Goal: Information Seeking & Learning: Learn about a topic

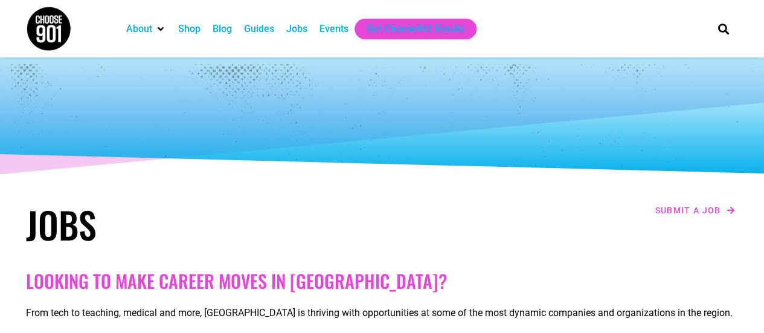
click at [297, 26] on div "Jobs" at bounding box center [296, 29] width 21 height 14
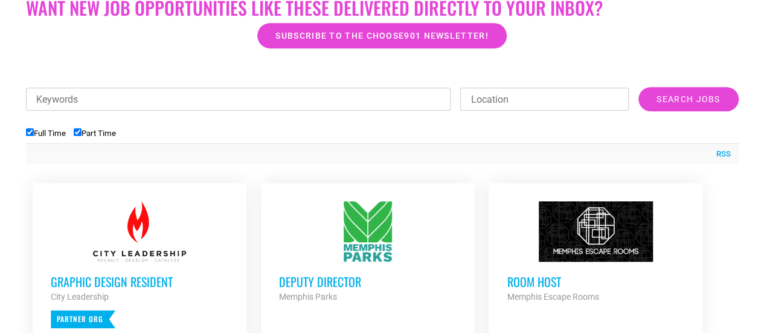
scroll to position [377, 0]
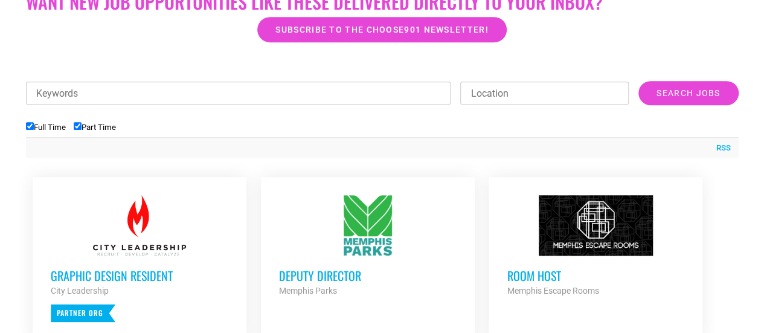
click at [170, 93] on input "Keywords" at bounding box center [238, 93] width 425 height 23
type input "part time"
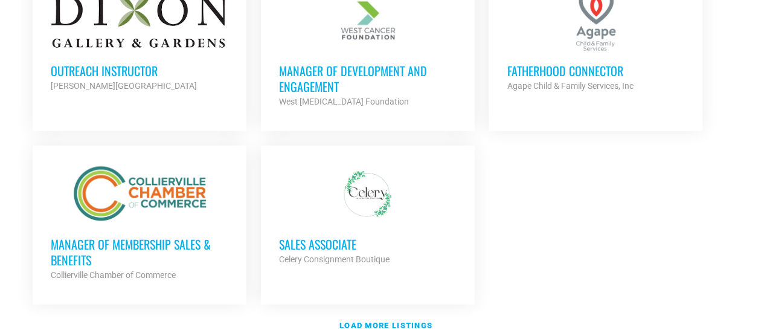
scroll to position [1458, 0]
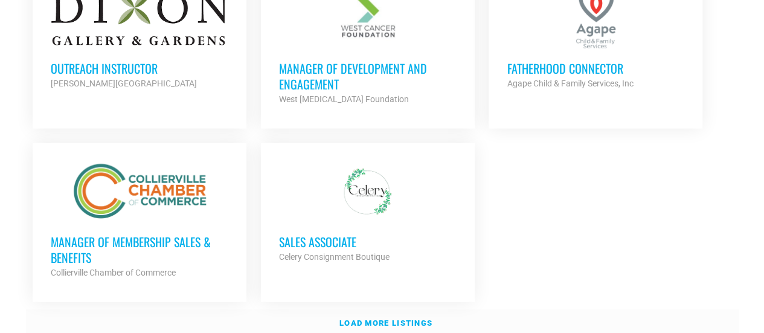
click at [388, 309] on link "Load more listings" at bounding box center [382, 323] width 713 height 28
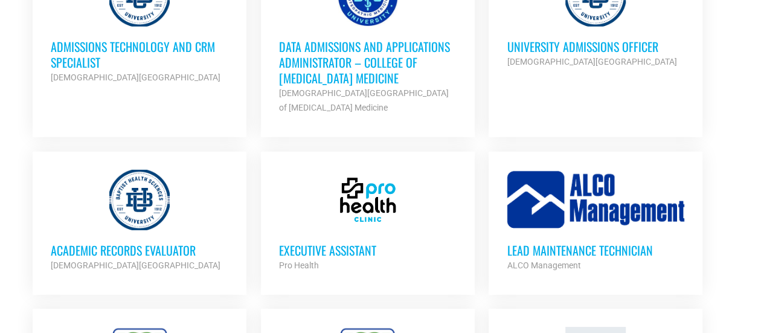
scroll to position [1827, 0]
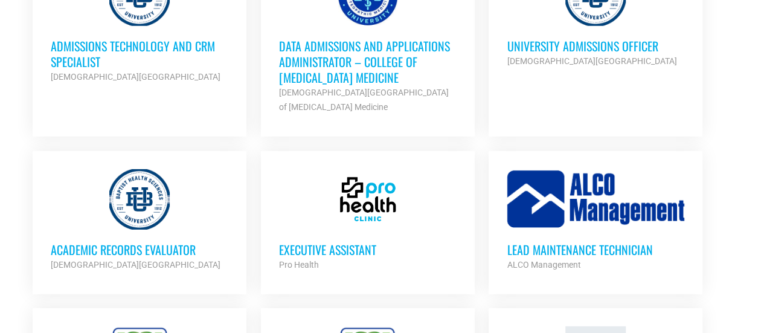
click at [144, 257] on div "Baptist Health Sciences University" at bounding box center [140, 264] width 178 height 14
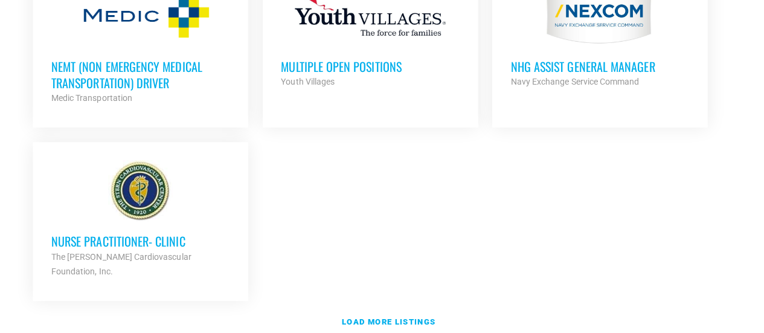
scroll to position [2677, 0]
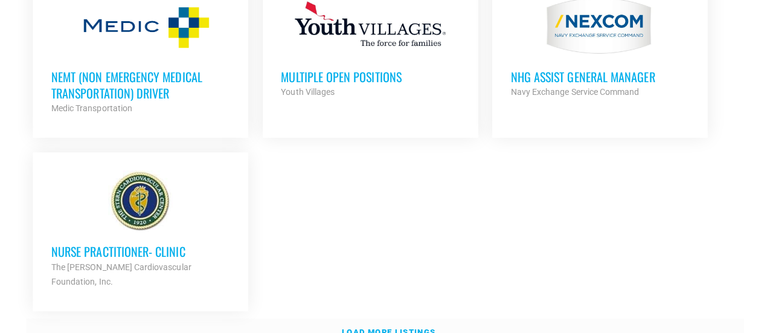
click at [389, 316] on link "Load more listings" at bounding box center [382, 330] width 713 height 28
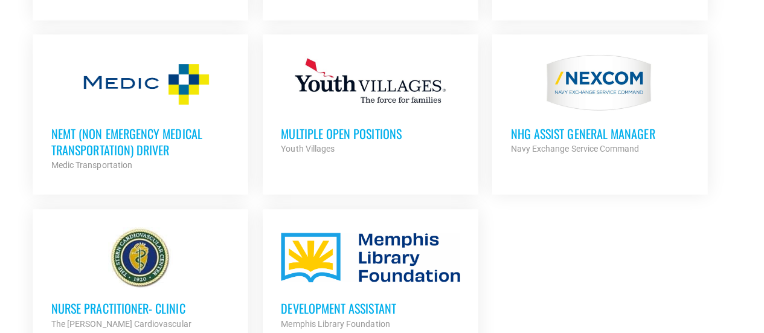
scroll to position [2619, 0]
click at [360, 114] on div "Multiple Open Positions Youth Villages Partner Org" at bounding box center [368, 135] width 178 height 42
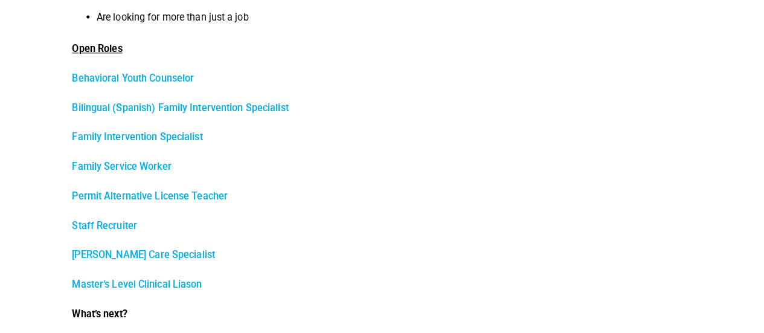
scroll to position [602, 0]
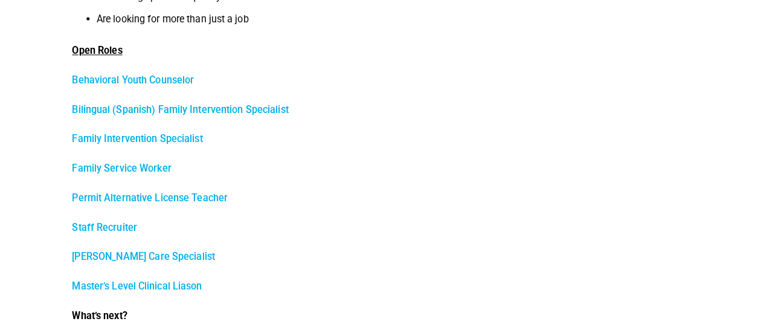
click at [135, 139] on link "Family Intervention Specialist" at bounding box center [141, 136] width 129 height 11
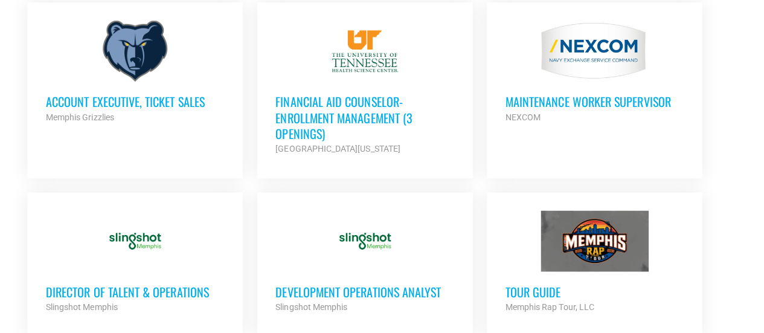
scroll to position [735, 0]
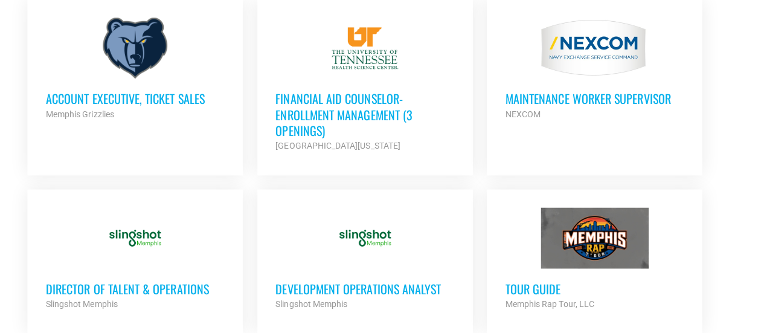
click at [93, 97] on h3 "Account Executive, Ticket Sales" at bounding box center [140, 100] width 178 height 16
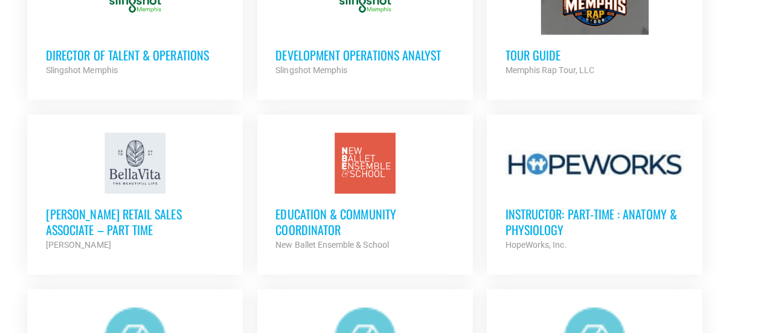
scroll to position [968, 0]
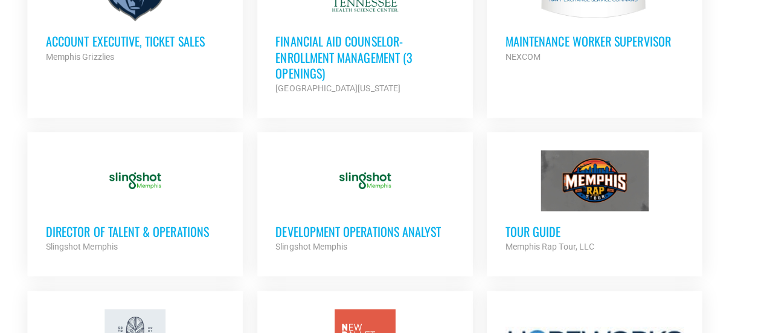
click at [144, 330] on div at bounding box center [140, 337] width 178 height 60
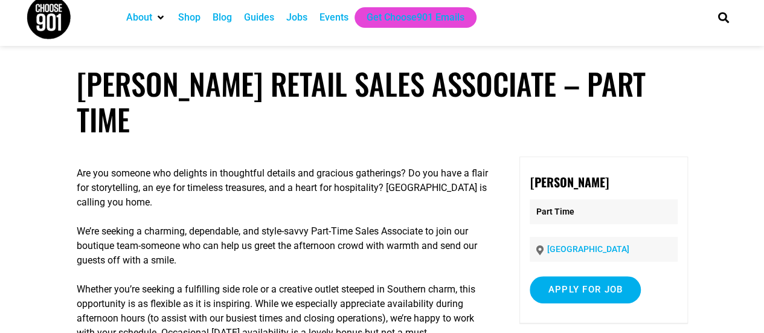
scroll to position [11, 0]
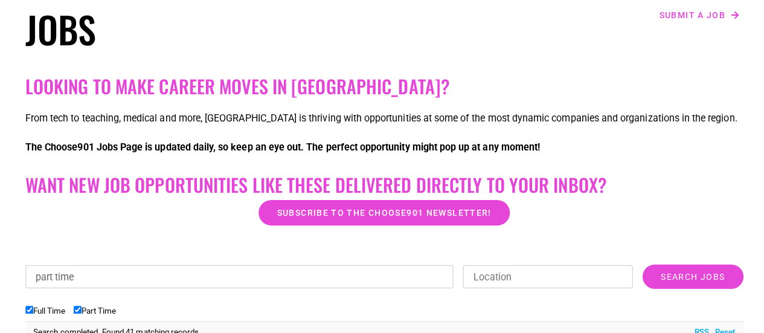
scroll to position [193, 0]
